Goal: Information Seeking & Learning: Learn about a topic

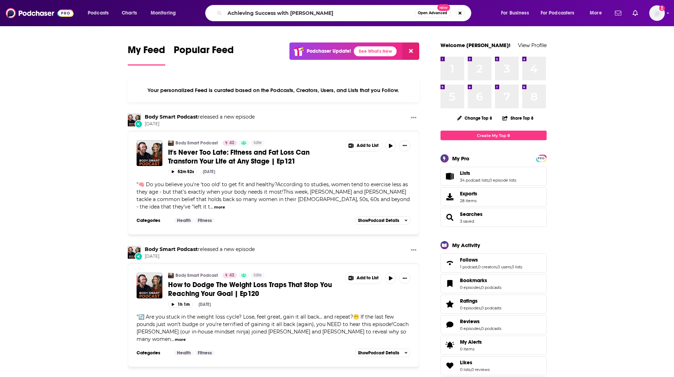
type input "Achieving Success with [PERSON_NAME]"
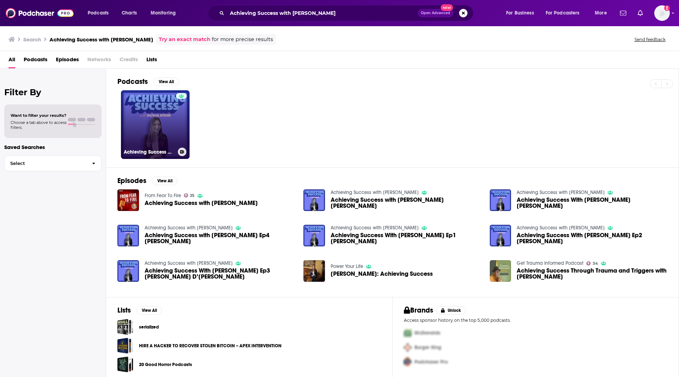
click at [157, 140] on link "Achieving Success with [PERSON_NAME]" at bounding box center [155, 124] width 69 height 69
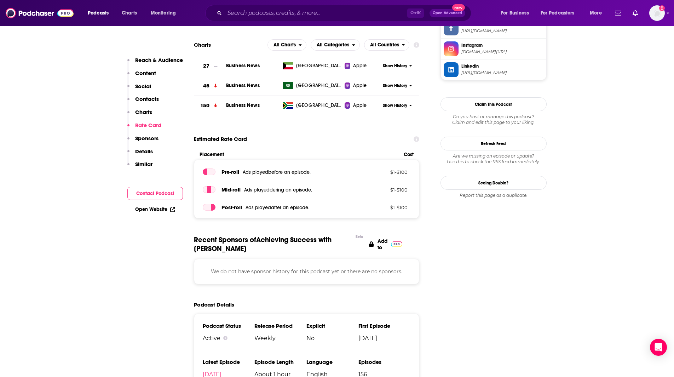
scroll to position [676, 0]
